Goal: Information Seeking & Learning: Check status

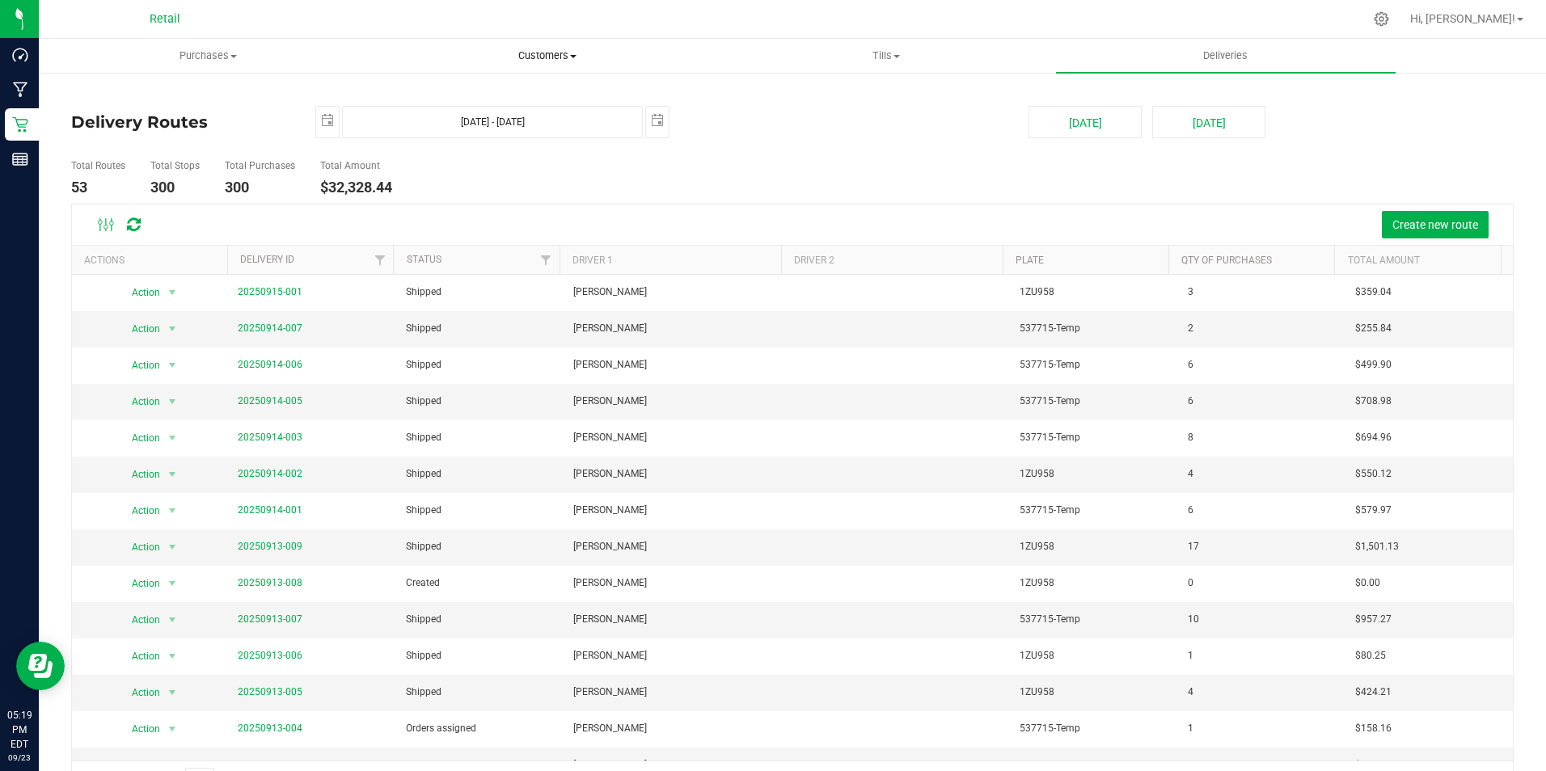
click at [563, 49] on span "Customers" at bounding box center [546, 56] width 337 height 15
click at [458, 100] on span "All customers" at bounding box center [436, 98] width 116 height 14
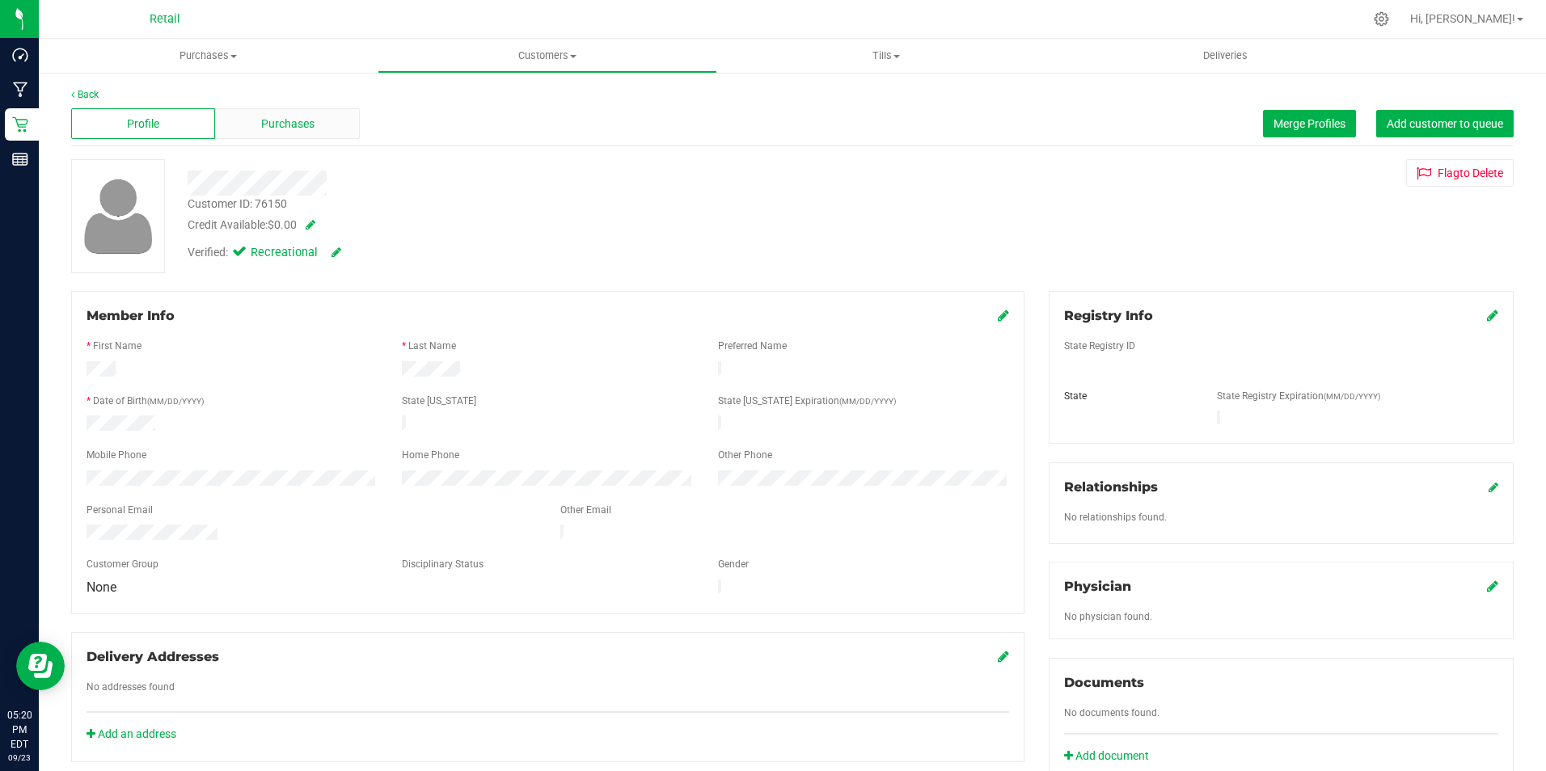
click at [297, 119] on span "Purchases" at bounding box center [287, 124] width 53 height 17
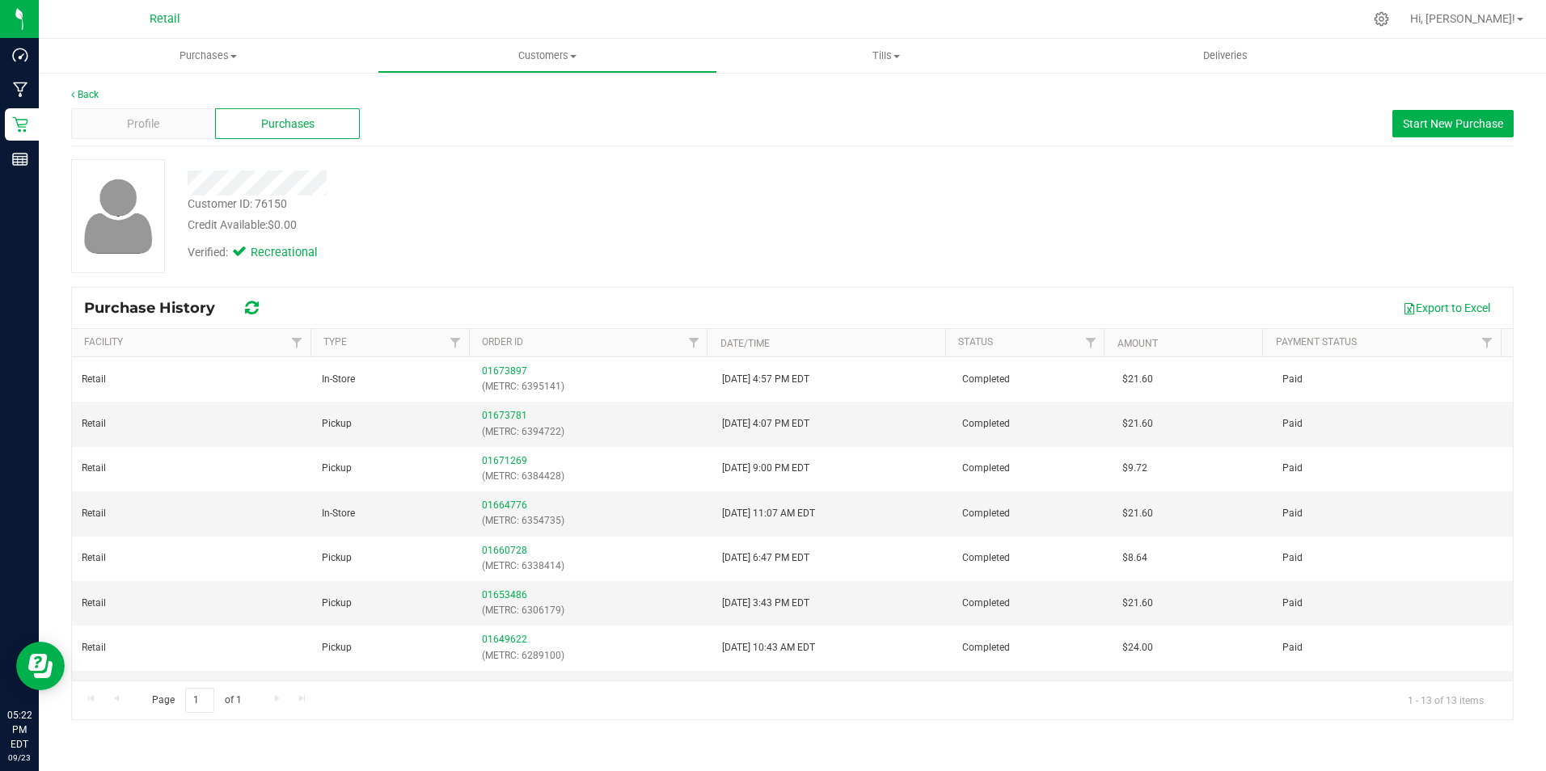
click at [505, 169] on div at bounding box center [541, 177] width 733 height 36
click at [230, 58] on span "Purchases" at bounding box center [208, 56] width 339 height 15
click at [112, 116] on span "Fulfillment" at bounding box center [89, 117] width 100 height 14
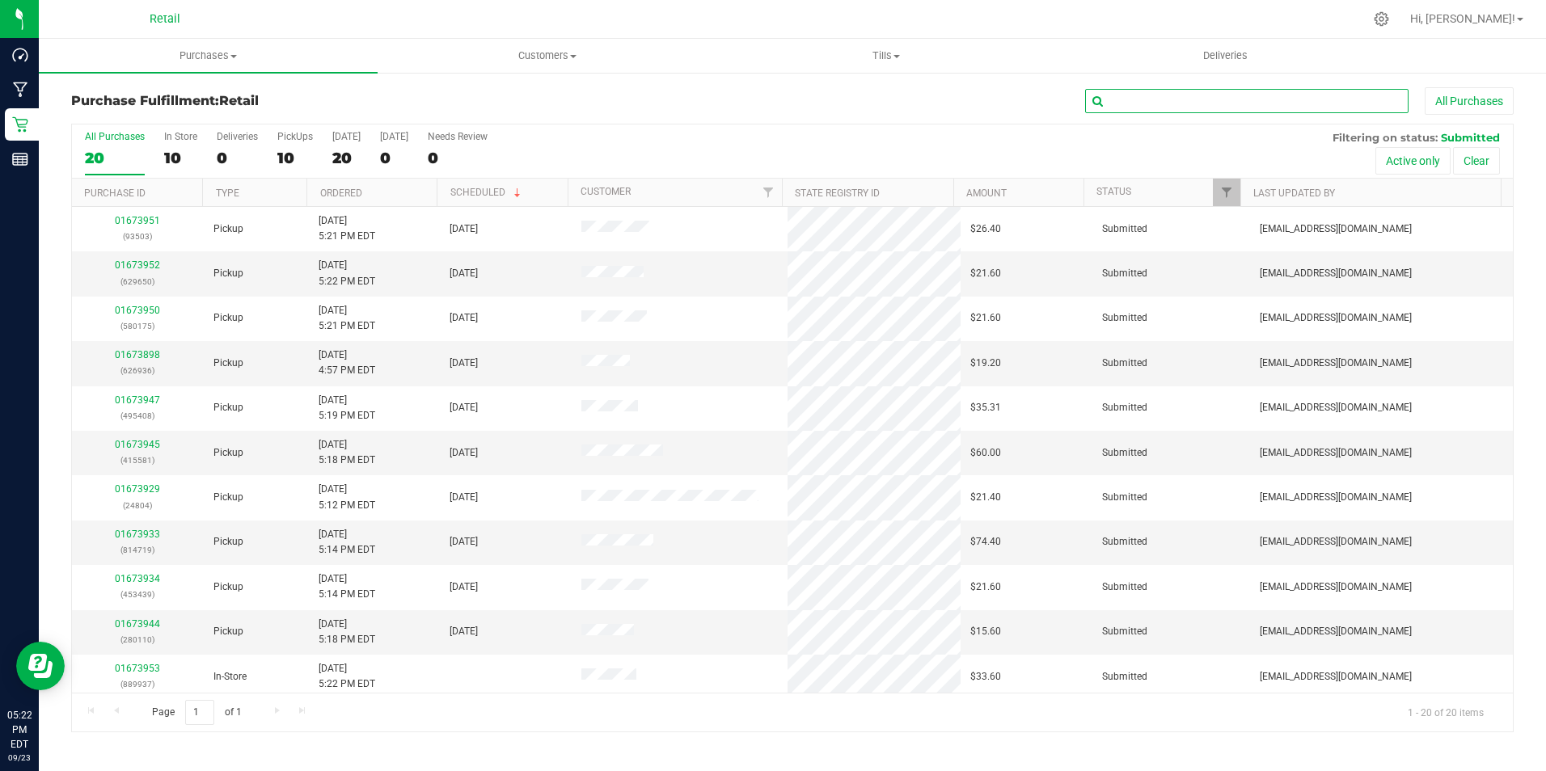
click at [1169, 98] on input "text" at bounding box center [1246, 101] width 323 height 24
